Goal: Task Accomplishment & Management: Manage account settings

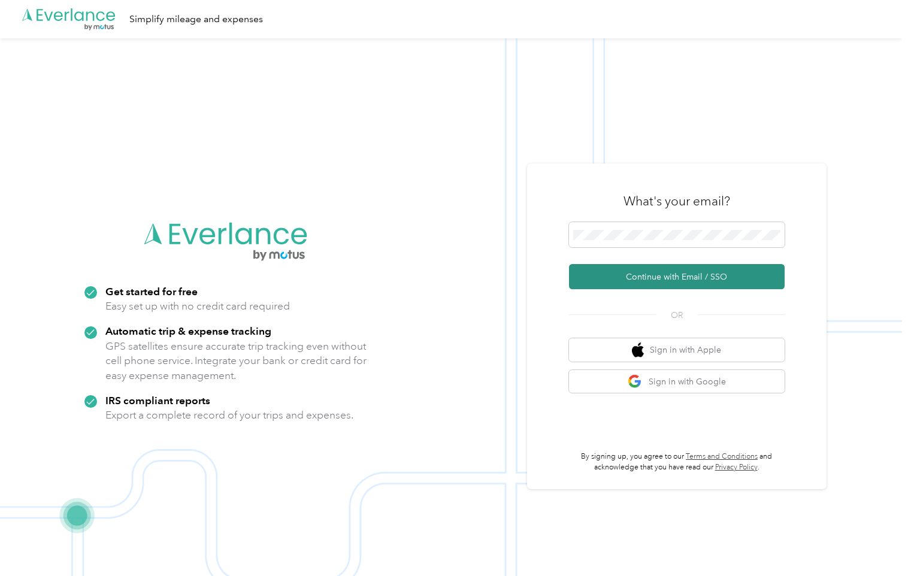
click at [659, 277] on button "Continue with Email / SSO" at bounding box center [677, 276] width 216 height 25
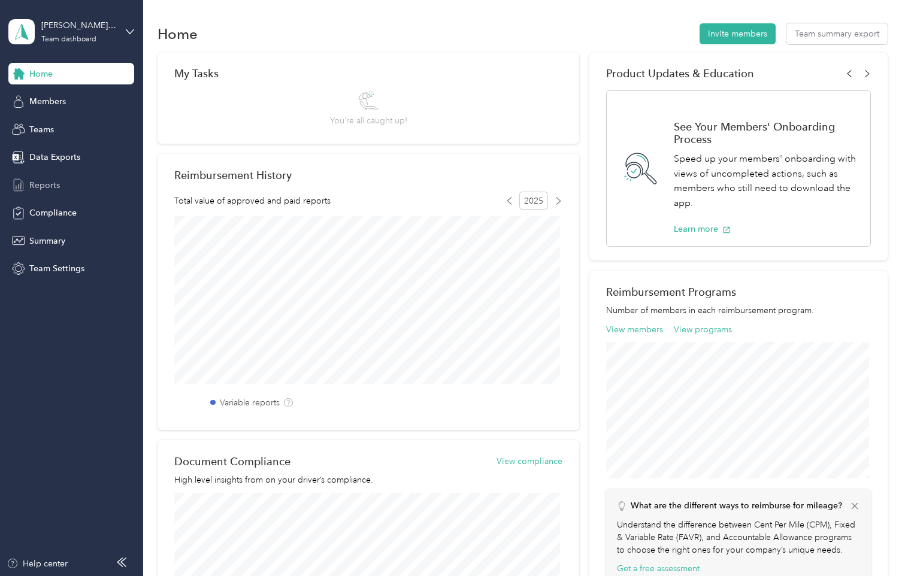
click at [42, 187] on span "Reports" at bounding box center [44, 185] width 31 height 13
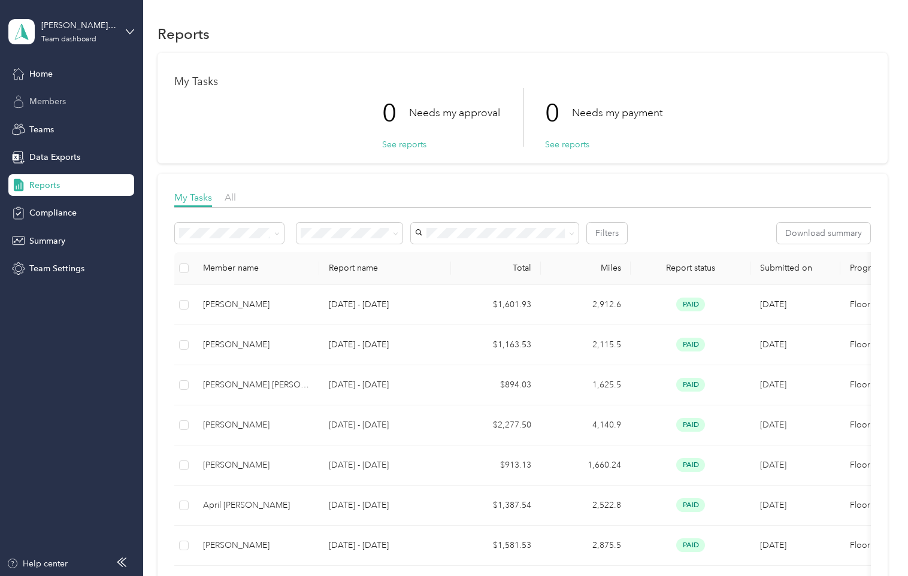
click at [58, 98] on span "Members" at bounding box center [47, 101] width 37 height 13
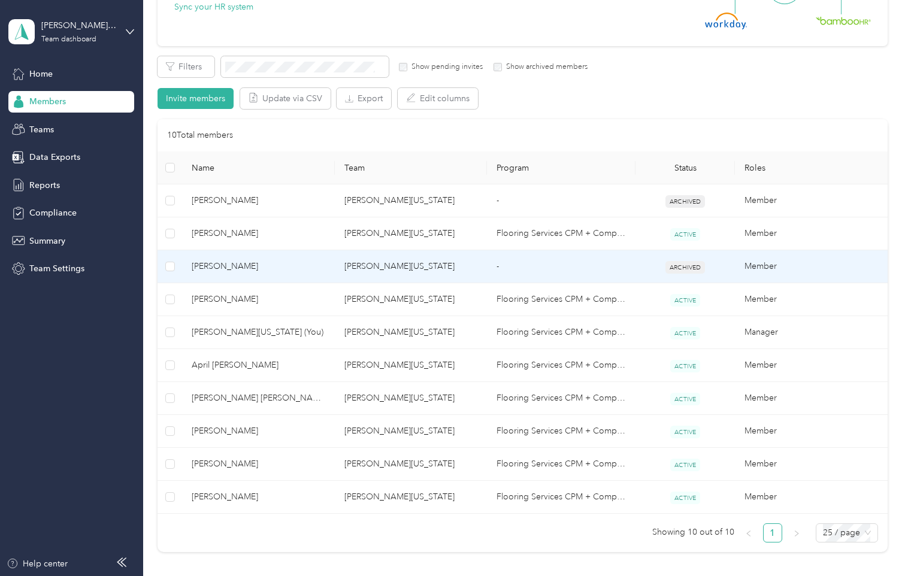
scroll to position [180, 0]
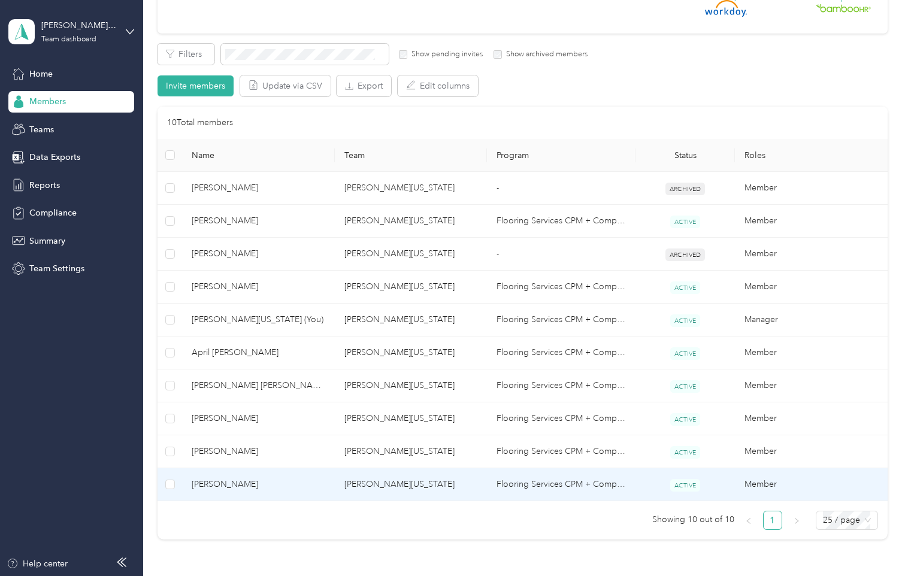
click at [231, 481] on span "[PERSON_NAME]" at bounding box center [259, 484] width 134 height 13
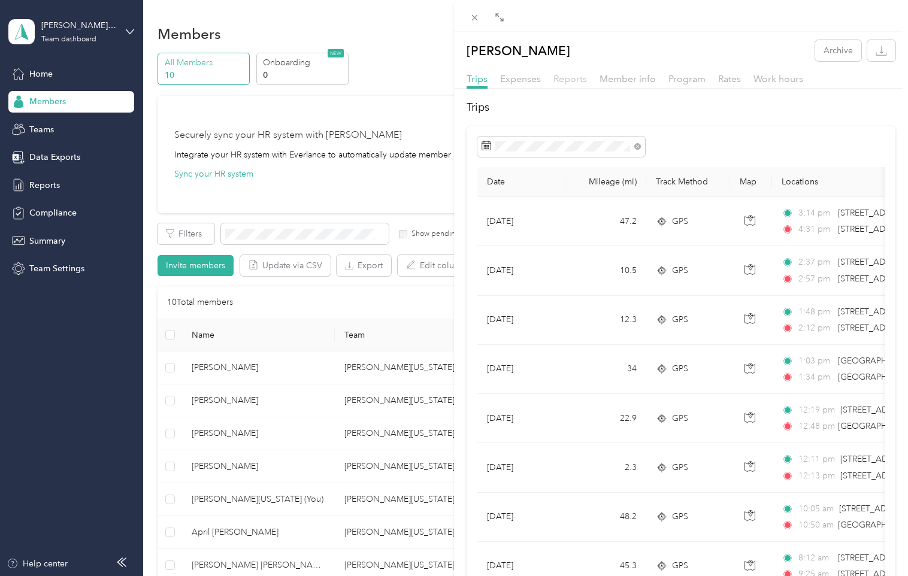
click at [566, 82] on span "Reports" at bounding box center [570, 78] width 34 height 11
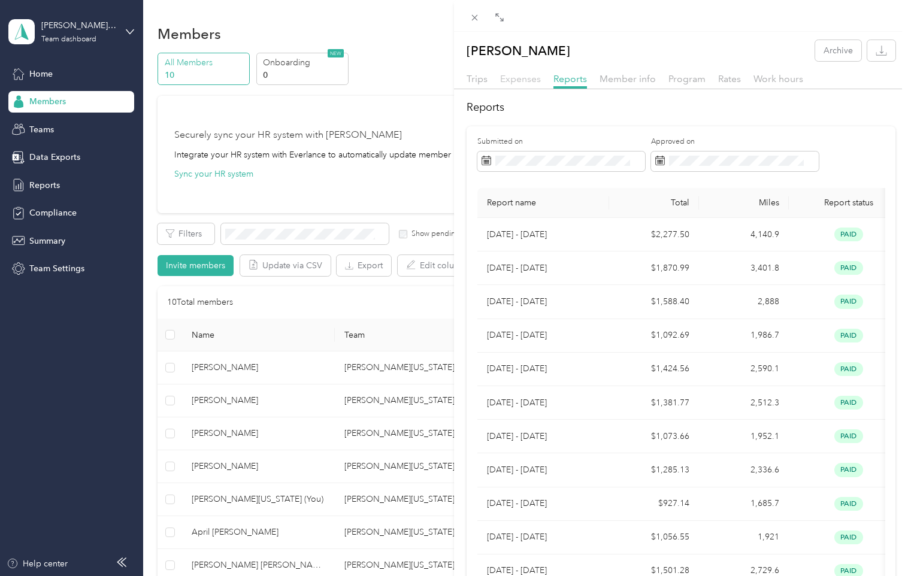
click at [522, 84] on span "Expenses" at bounding box center [520, 78] width 41 height 11
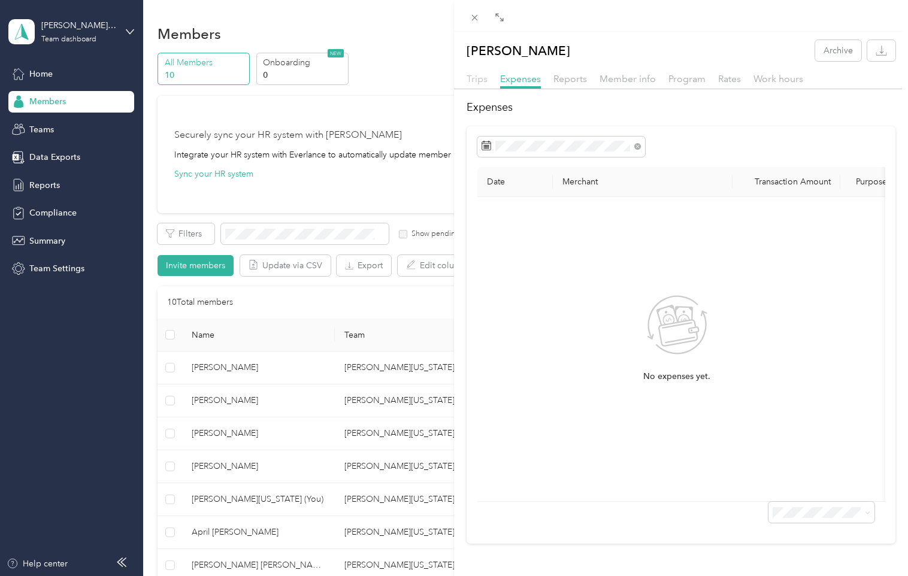
click at [481, 78] on span "Trips" at bounding box center [477, 78] width 21 height 11
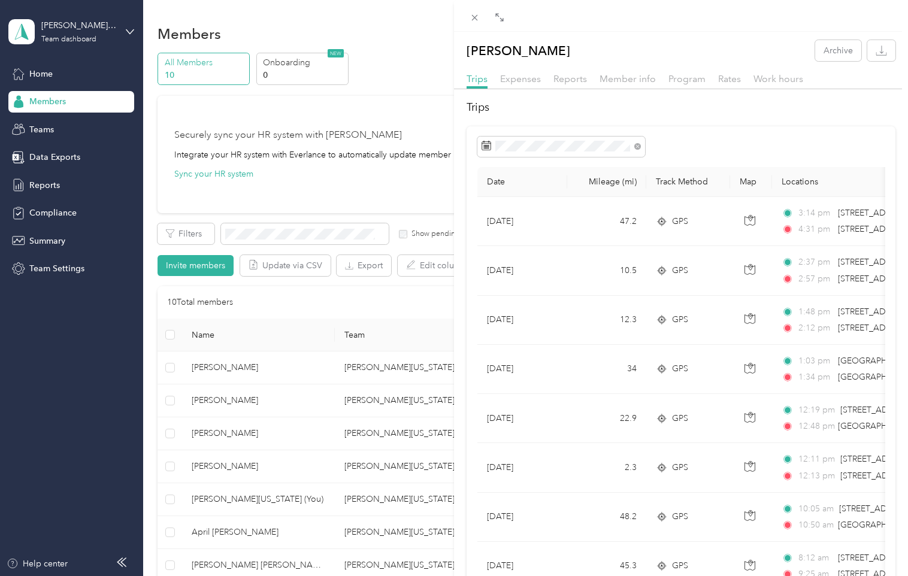
click at [131, 32] on div "Keelan S. Murry Archive Trips Expenses Reports Member info Program Rates Work h…" at bounding box center [454, 288] width 908 height 576
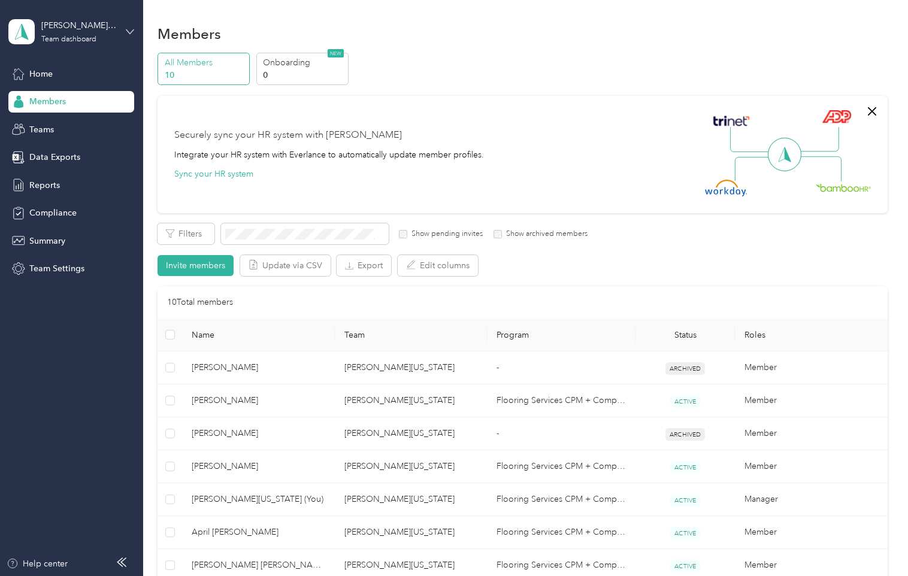
click at [129, 35] on icon at bounding box center [130, 32] width 8 height 8
click at [72, 152] on div "Log out" at bounding box center [134, 150] width 235 height 21
